Goal: Information Seeking & Learning: Learn about a topic

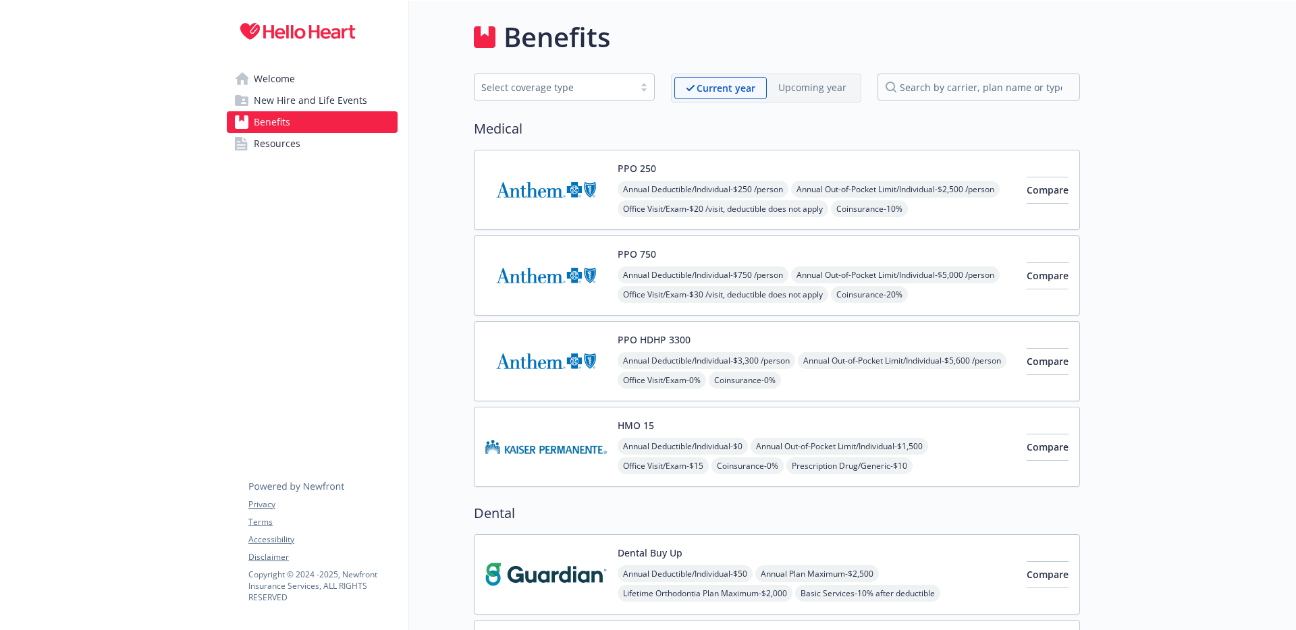
click at [518, 188] on img at bounding box center [545, 189] width 121 height 57
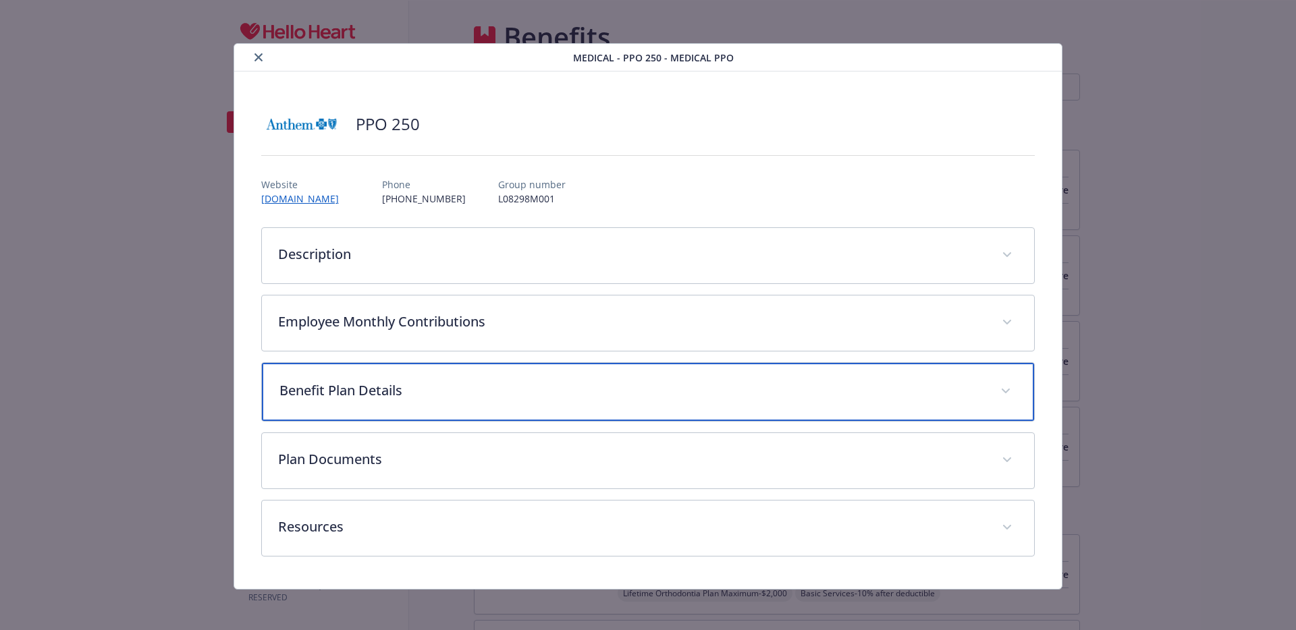
click at [364, 387] on p "Benefit Plan Details" at bounding box center [631, 391] width 705 height 20
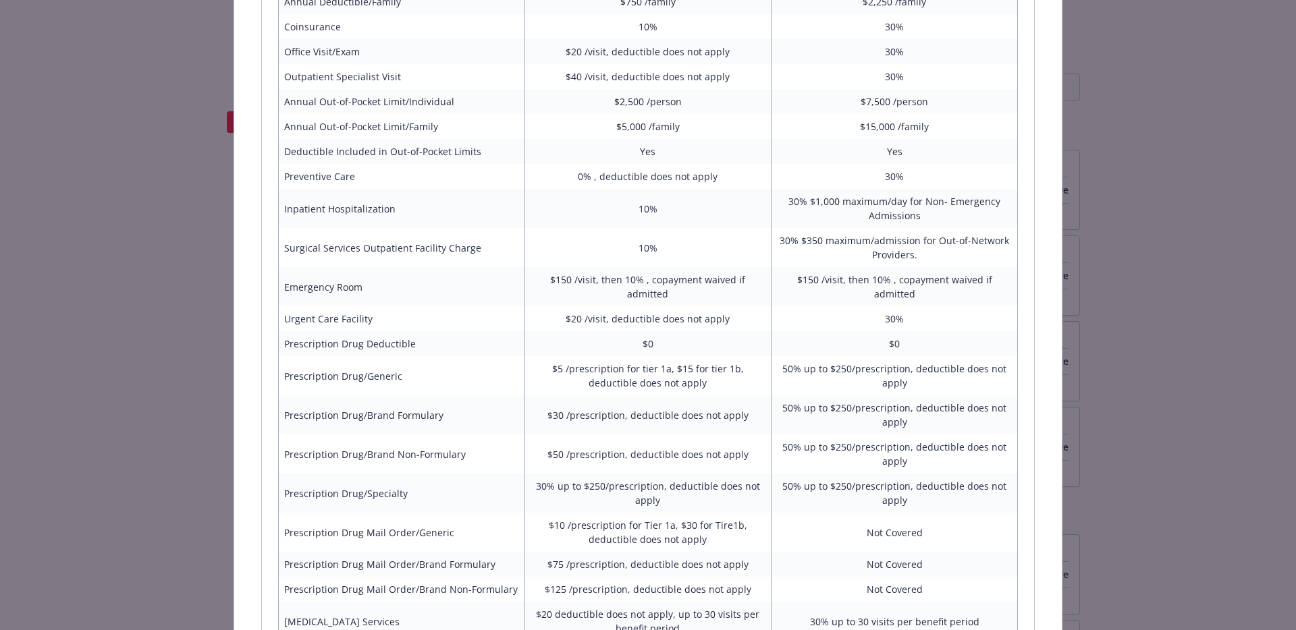
scroll to position [769, 0]
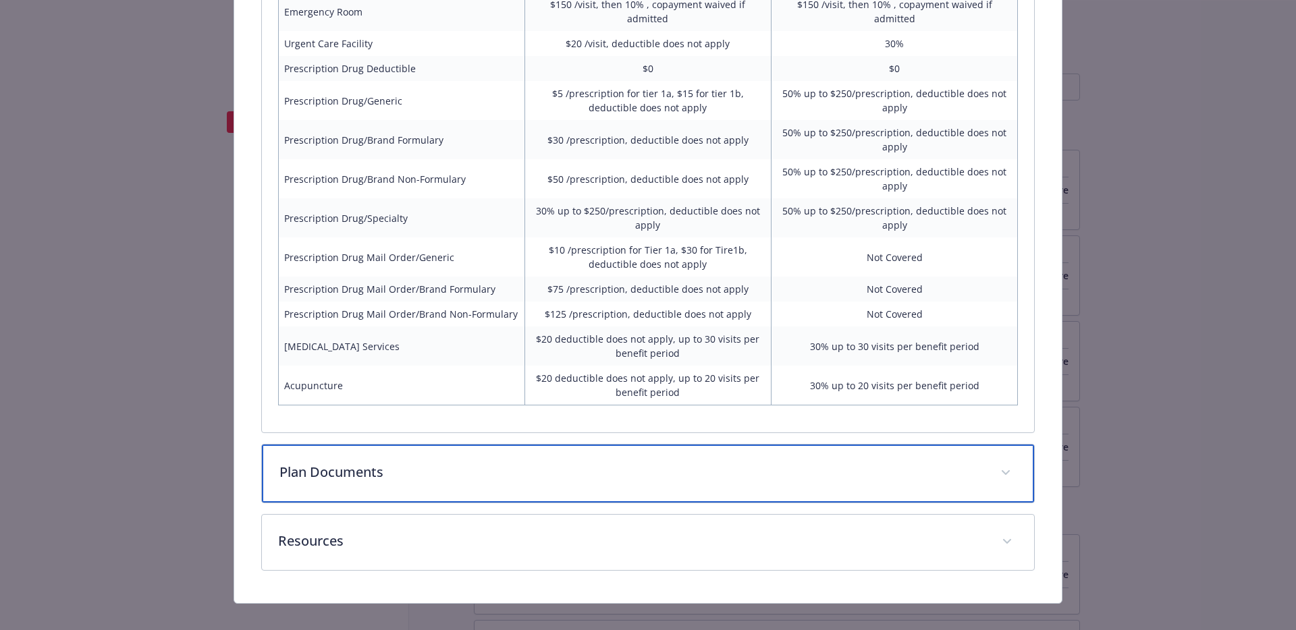
click at [390, 466] on p "Plan Documents" at bounding box center [631, 472] width 705 height 20
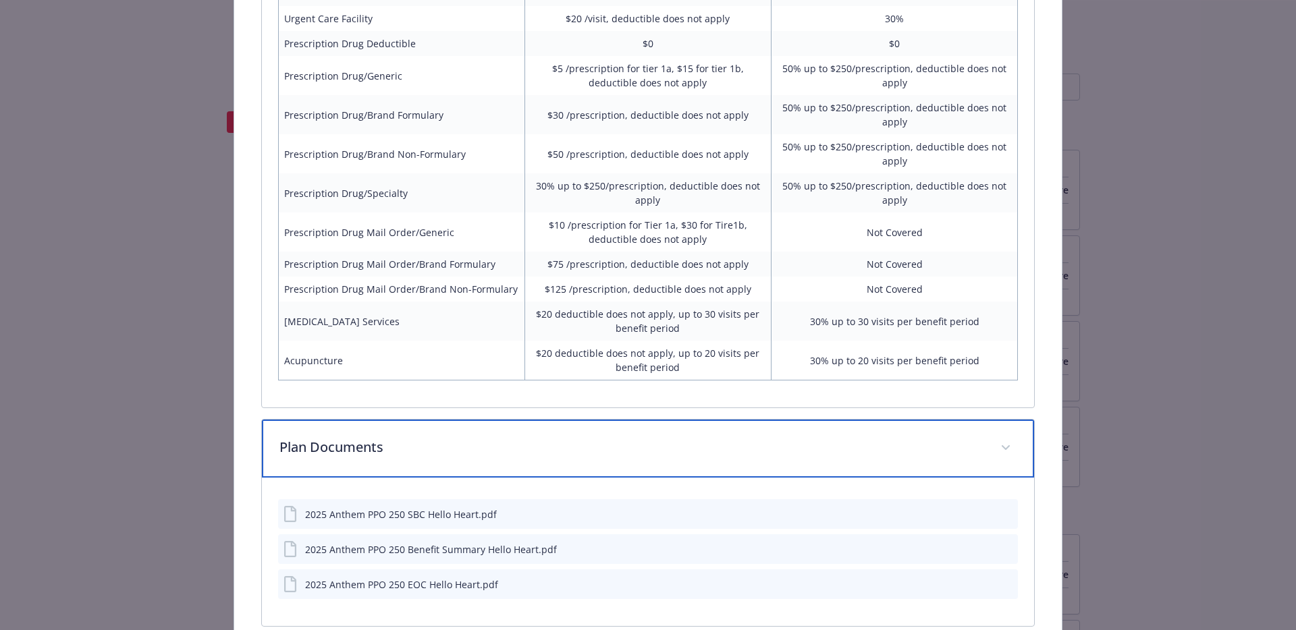
scroll to position [878, 0]
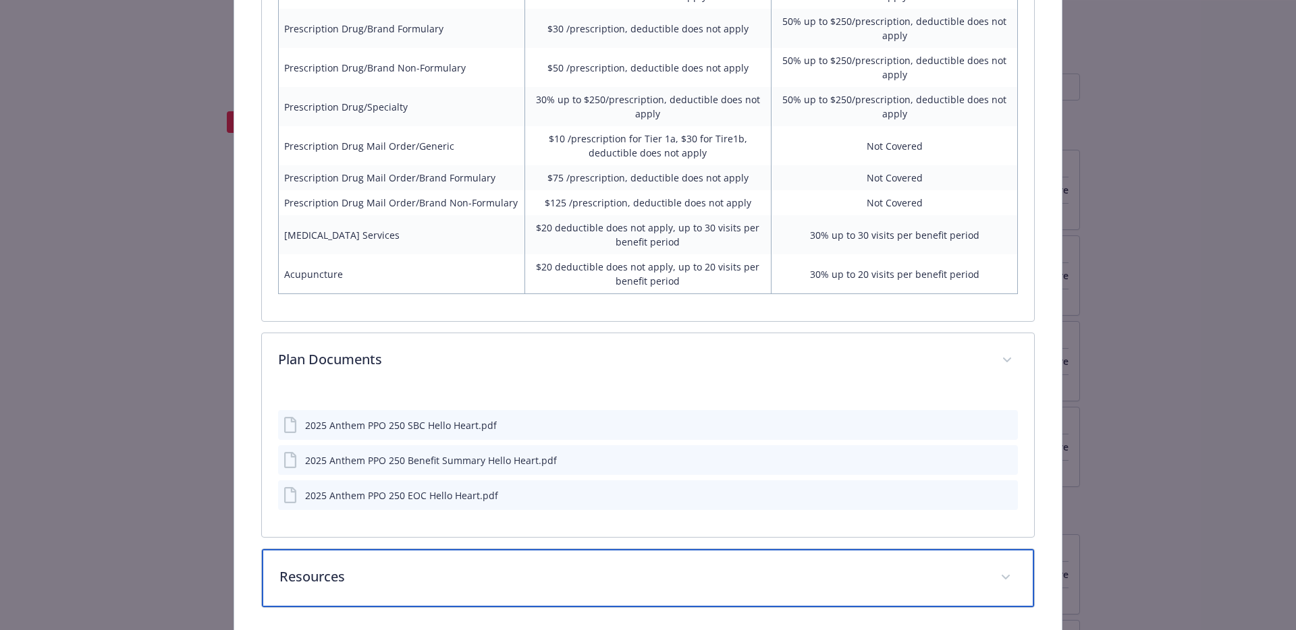
click at [501, 567] on p "Resources" at bounding box center [631, 577] width 705 height 20
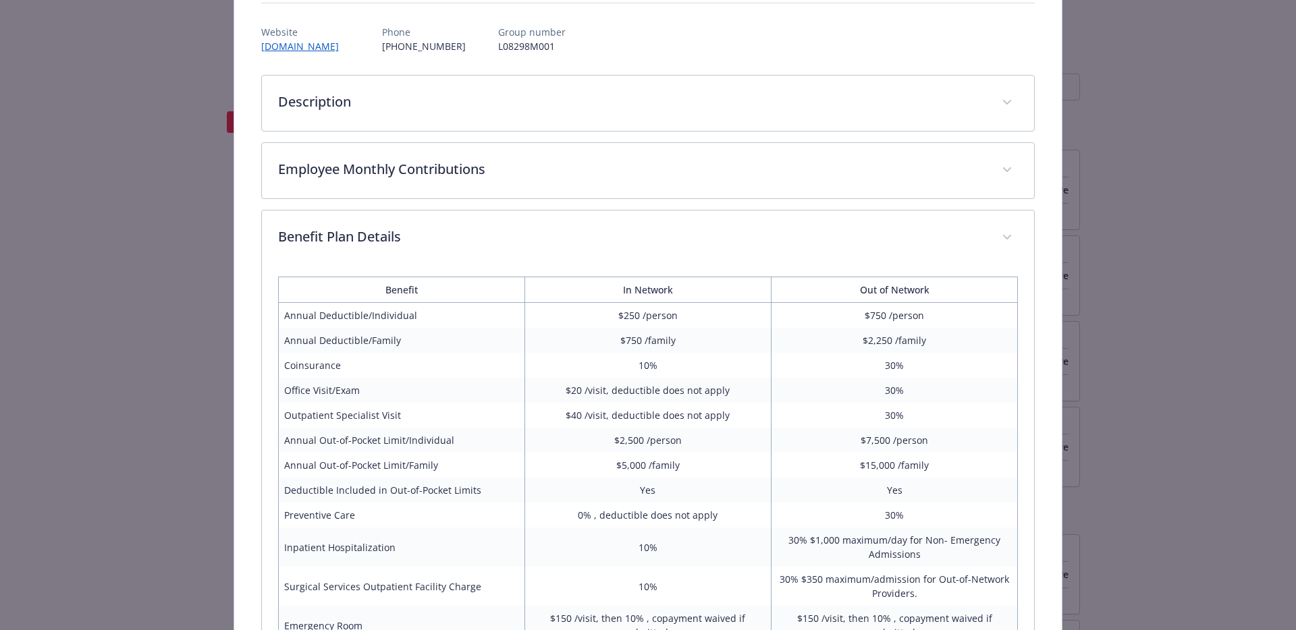
scroll to position [0, 0]
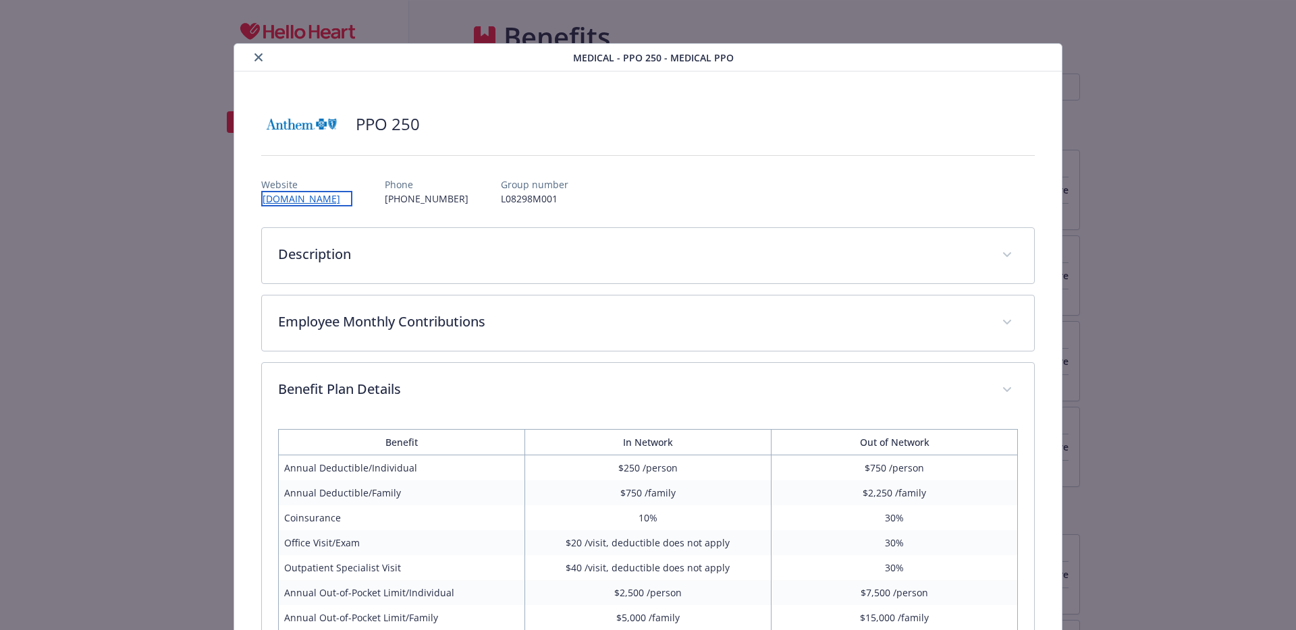
click at [306, 196] on link "[DOMAIN_NAME]" at bounding box center [306, 199] width 91 height 16
